Goal: Task Accomplishment & Management: Manage account settings

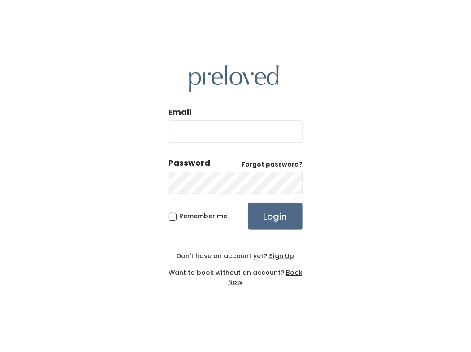
click at [213, 134] on input "Email" at bounding box center [236, 131] width 135 height 22
type input "[EMAIL_ADDRESS][DOMAIN_NAME]"
click at [265, 215] on input "Login" at bounding box center [275, 216] width 55 height 27
click at [277, 217] on input "Login" at bounding box center [275, 216] width 55 height 27
click at [278, 216] on input "Login" at bounding box center [275, 216] width 55 height 27
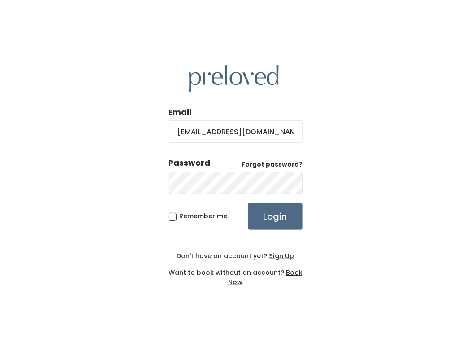
click at [293, 128] on input "[EMAIL_ADDRESS][DOMAIN_NAME]" at bounding box center [236, 131] width 135 height 22
drag, startPoint x: 280, startPoint y: 133, endPoint x: 149, endPoint y: 135, distance: 130.5
click at [149, 135] on div "Email fatkarriem1003@gmail.com Password Forgot password? Remember me Login Don'…" at bounding box center [235, 176] width 471 height 352
click at [196, 131] on input "Email" at bounding box center [236, 131] width 135 height 22
type input "fkarriem@hotmail.com"
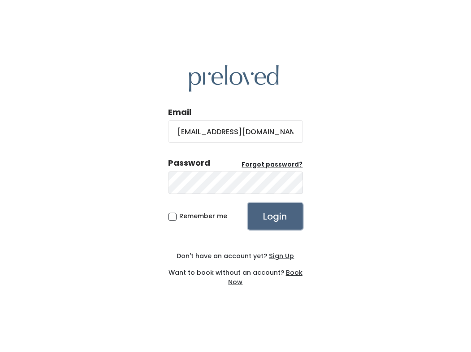
click at [279, 217] on input "Login" at bounding box center [275, 216] width 55 height 27
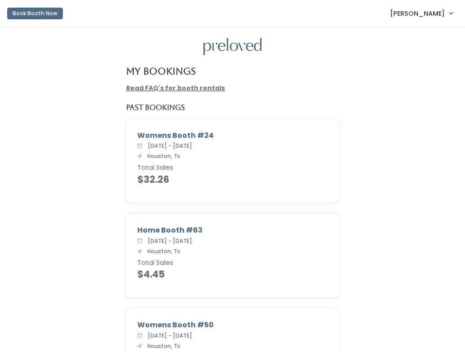
click at [449, 13] on link "[PERSON_NAME]" at bounding box center [421, 13] width 80 height 19
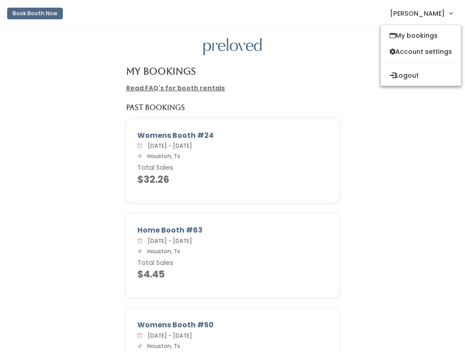
click at [410, 139] on div "Womens Booth #24 Sat. Jun 7 - Fri. Jun 13, 2025 Houston, Tx Total Sales $32.26" at bounding box center [232, 166] width 447 height 95
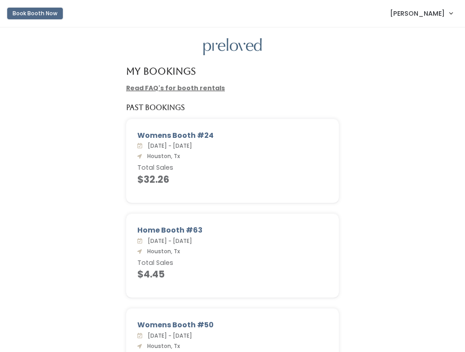
click at [36, 13] on button "Book Booth Now" at bounding box center [35, 14] width 56 height 12
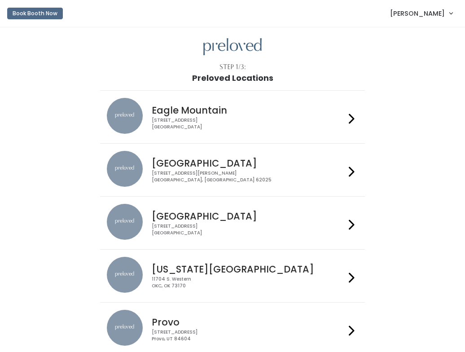
click at [351, 225] on icon at bounding box center [351, 224] width 6 height 13
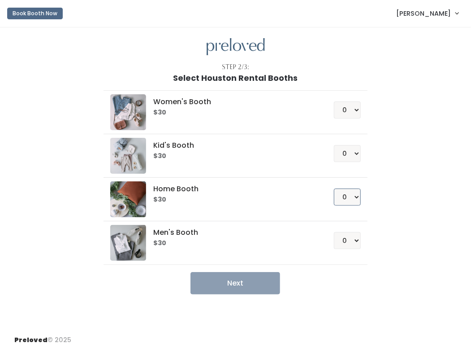
click at [355, 195] on select "0 1 2 3 4" at bounding box center [347, 196] width 27 height 17
select select "1"
click at [334, 188] on select "0 1 2 3 4" at bounding box center [347, 196] width 27 height 17
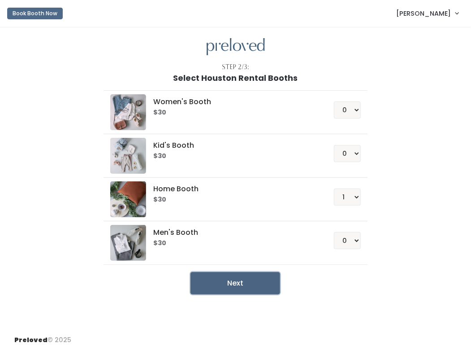
click at [233, 284] on button "Next" at bounding box center [236, 283] width 90 height 22
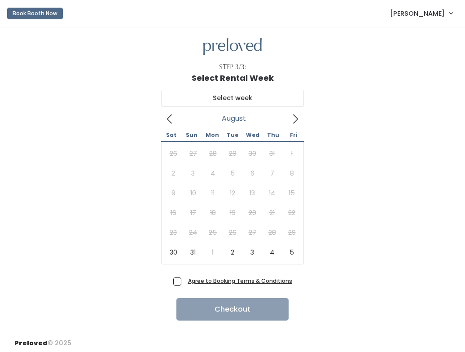
click at [450, 15] on link "[PERSON_NAME]" at bounding box center [421, 13] width 80 height 19
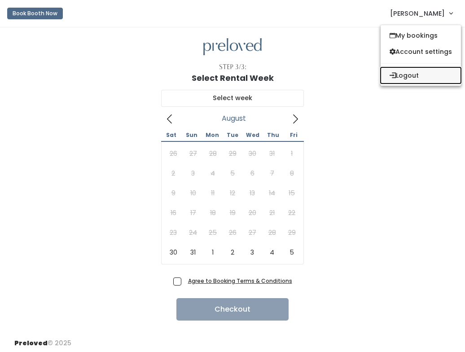
click at [414, 78] on button "Logout" at bounding box center [420, 75] width 80 height 16
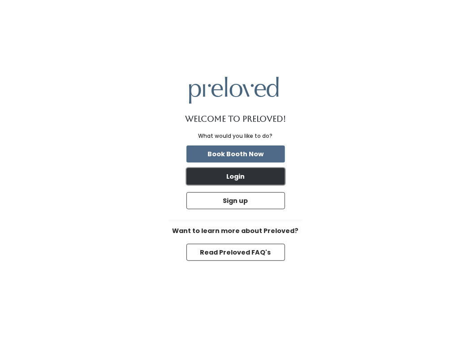
click at [204, 174] on button "Login" at bounding box center [236, 176] width 99 height 17
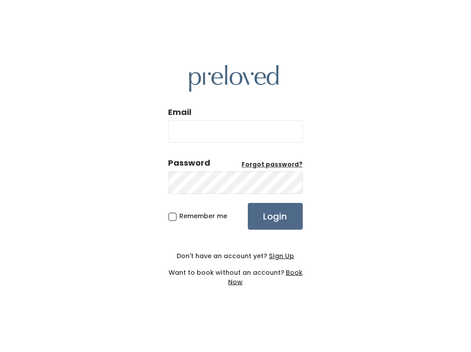
click at [183, 129] on input "Email" at bounding box center [236, 131] width 135 height 22
type input "[EMAIL_ADDRESS][DOMAIN_NAME]"
click at [276, 163] on u "Forgot password?" at bounding box center [272, 164] width 61 height 9
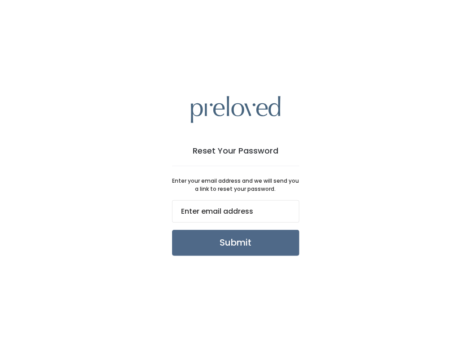
click at [187, 210] on input "email" at bounding box center [235, 211] width 127 height 22
type input "fatkarriem1003@gmail.com"
click at [233, 244] on input "Submit" at bounding box center [235, 243] width 127 height 26
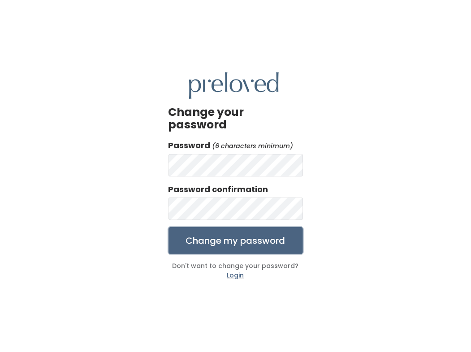
click at [240, 236] on input "Change my password" at bounding box center [236, 240] width 135 height 27
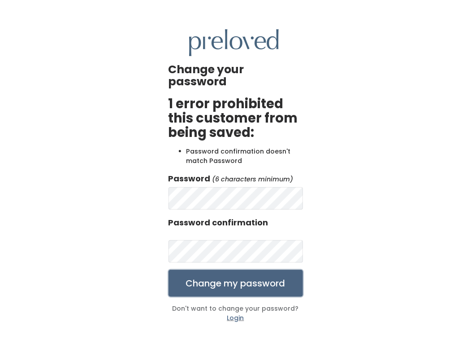
click at [218, 277] on input "Change my password" at bounding box center [236, 282] width 135 height 27
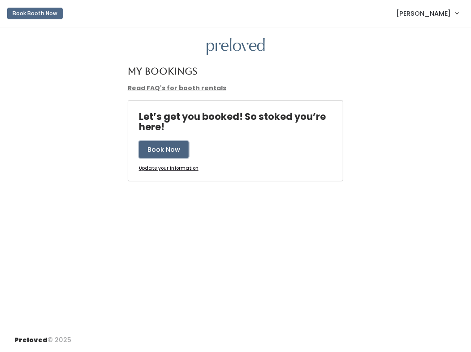
click at [169, 148] on button "Book Now" at bounding box center [164, 149] width 50 height 17
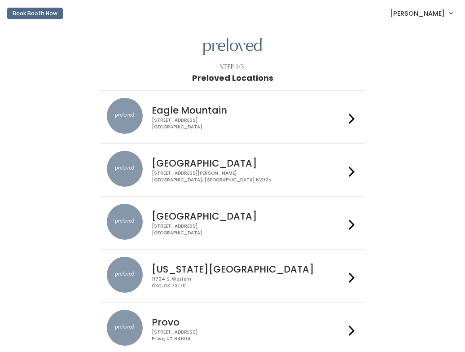
click at [450, 14] on link "Fatima Karriem" at bounding box center [421, 13] width 80 height 19
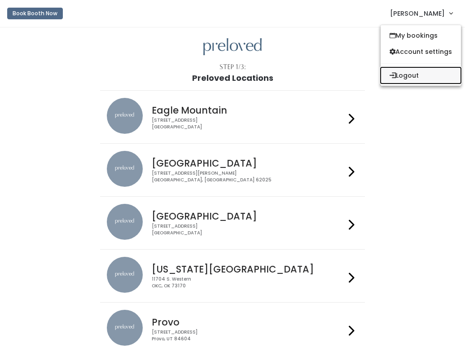
click at [407, 76] on button "Logout" at bounding box center [420, 75] width 80 height 16
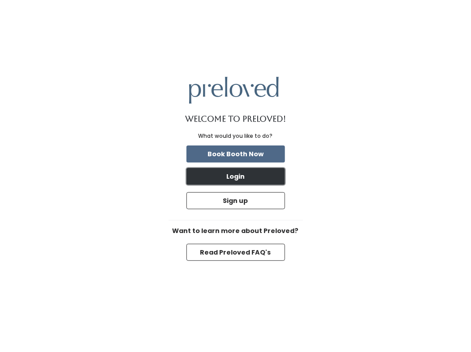
click at [219, 178] on button "Login" at bounding box center [236, 176] width 99 height 17
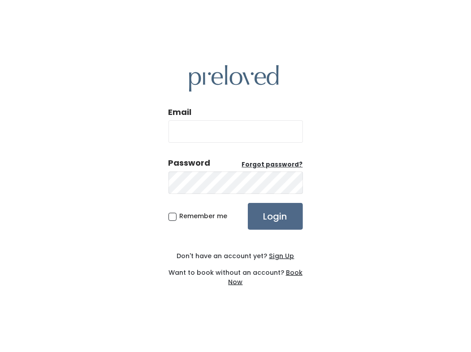
click at [188, 128] on input "Email" at bounding box center [236, 131] width 135 height 22
type input "fatkarriem1003@gmail.com"
click at [278, 218] on input "Login" at bounding box center [275, 216] width 55 height 27
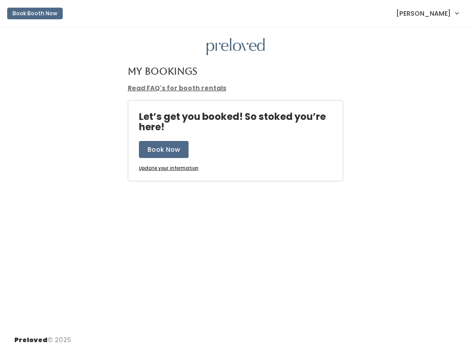
click at [458, 15] on link "[PERSON_NAME]" at bounding box center [427, 13] width 80 height 19
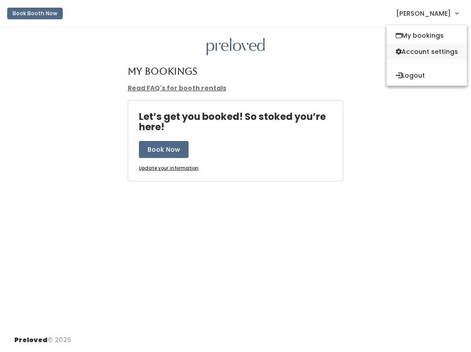
click at [427, 52] on link "Account settings" at bounding box center [427, 51] width 80 height 16
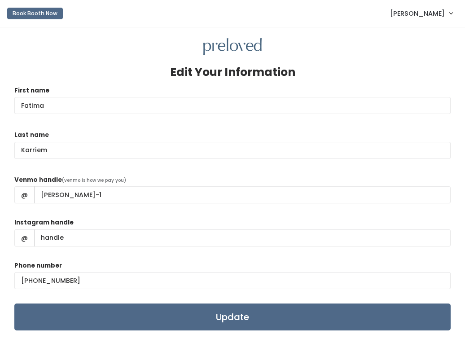
click at [449, 14] on link "[PERSON_NAME]" at bounding box center [421, 13] width 80 height 19
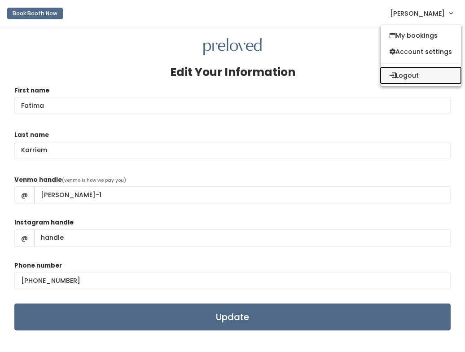
click at [415, 74] on button "Logout" at bounding box center [420, 75] width 80 height 16
